Goal: Check status: Check status

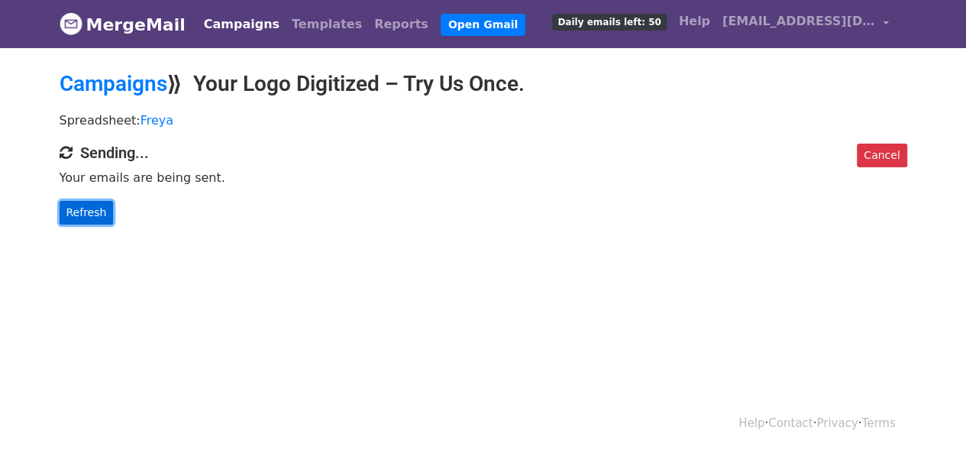
click at [90, 205] on link "Refresh" at bounding box center [87, 213] width 54 height 24
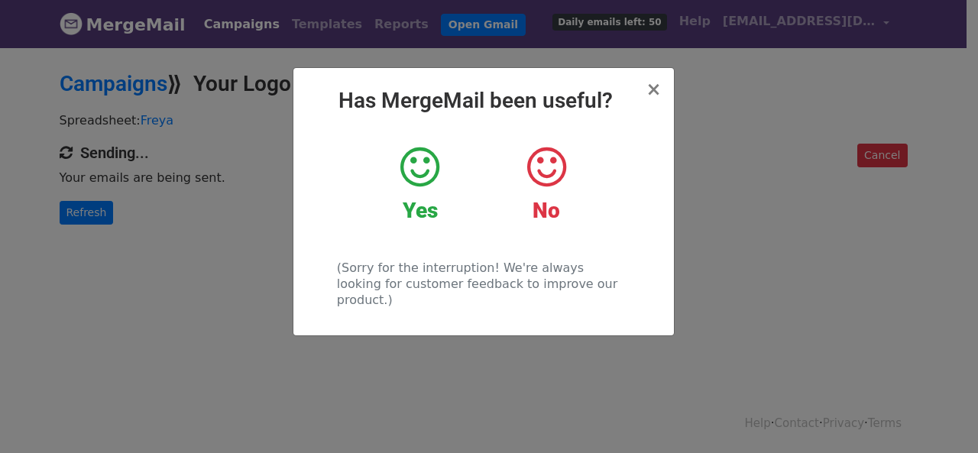
click at [194, 158] on div "× Has MergeMail been useful? Yes No (Sorry for the interruption! We're always l…" at bounding box center [489, 249] width 978 height 407
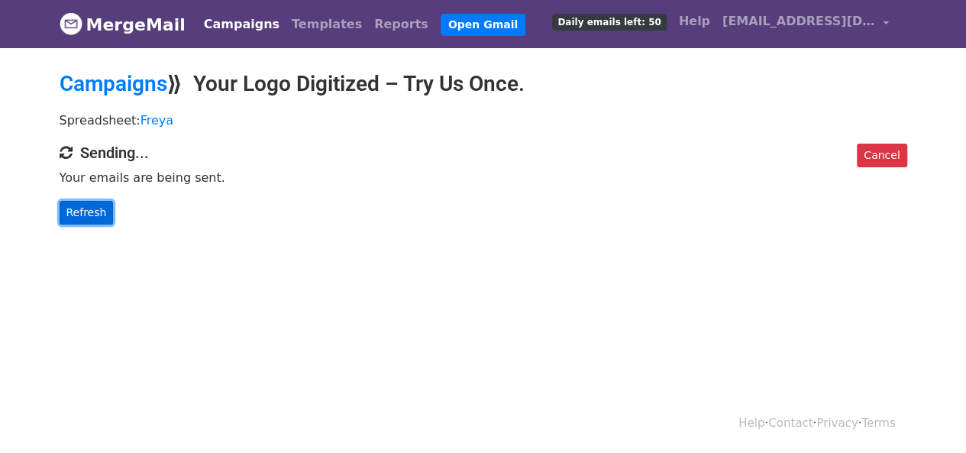
click at [96, 207] on link "Refresh" at bounding box center [87, 213] width 54 height 24
click at [75, 213] on link "Refresh" at bounding box center [87, 213] width 54 height 24
click at [90, 205] on link "Refresh" at bounding box center [87, 213] width 54 height 24
click at [95, 201] on link "Refresh" at bounding box center [87, 213] width 54 height 24
click at [110, 202] on p "Refresh" at bounding box center [484, 213] width 848 height 24
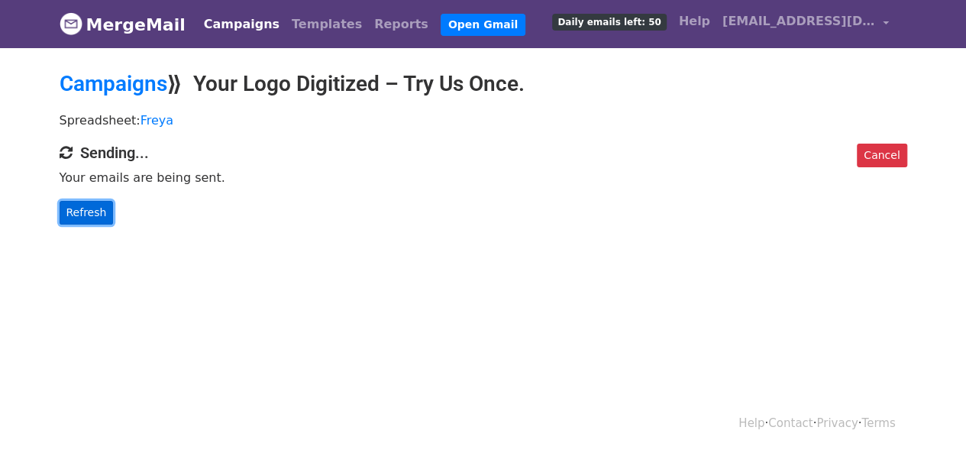
click at [95, 213] on link "Refresh" at bounding box center [87, 213] width 54 height 24
click at [84, 215] on link "Refresh" at bounding box center [87, 213] width 54 height 24
